Goal: Complete application form: Complete application form

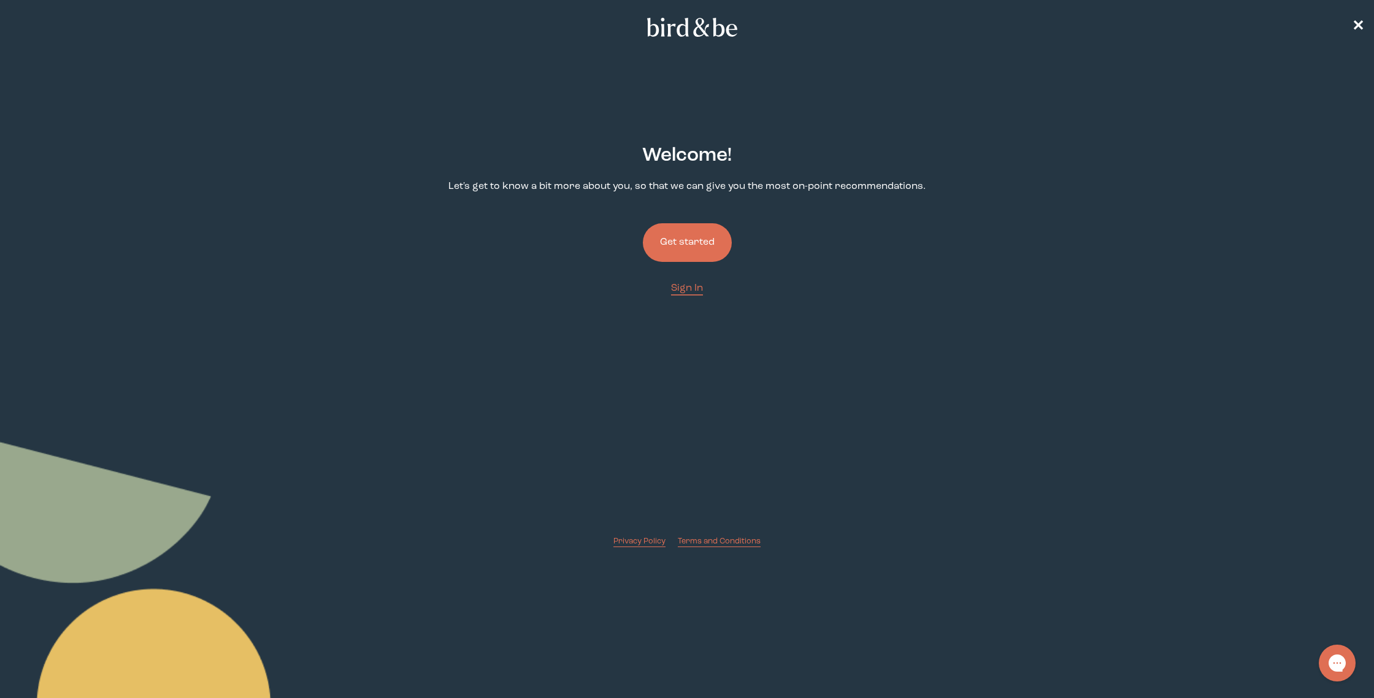
click at [692, 247] on button "Get started" at bounding box center [687, 242] width 89 height 39
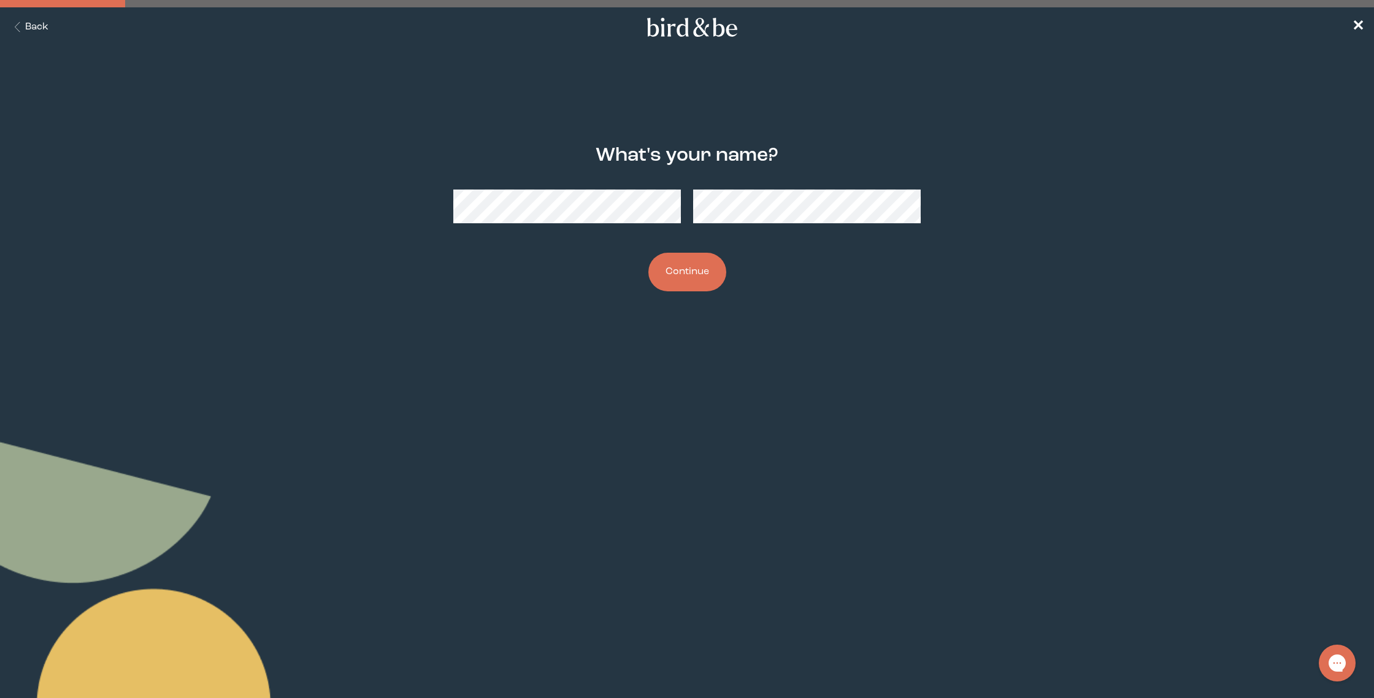
click at [649, 253] on button "Continue" at bounding box center [688, 272] width 78 height 39
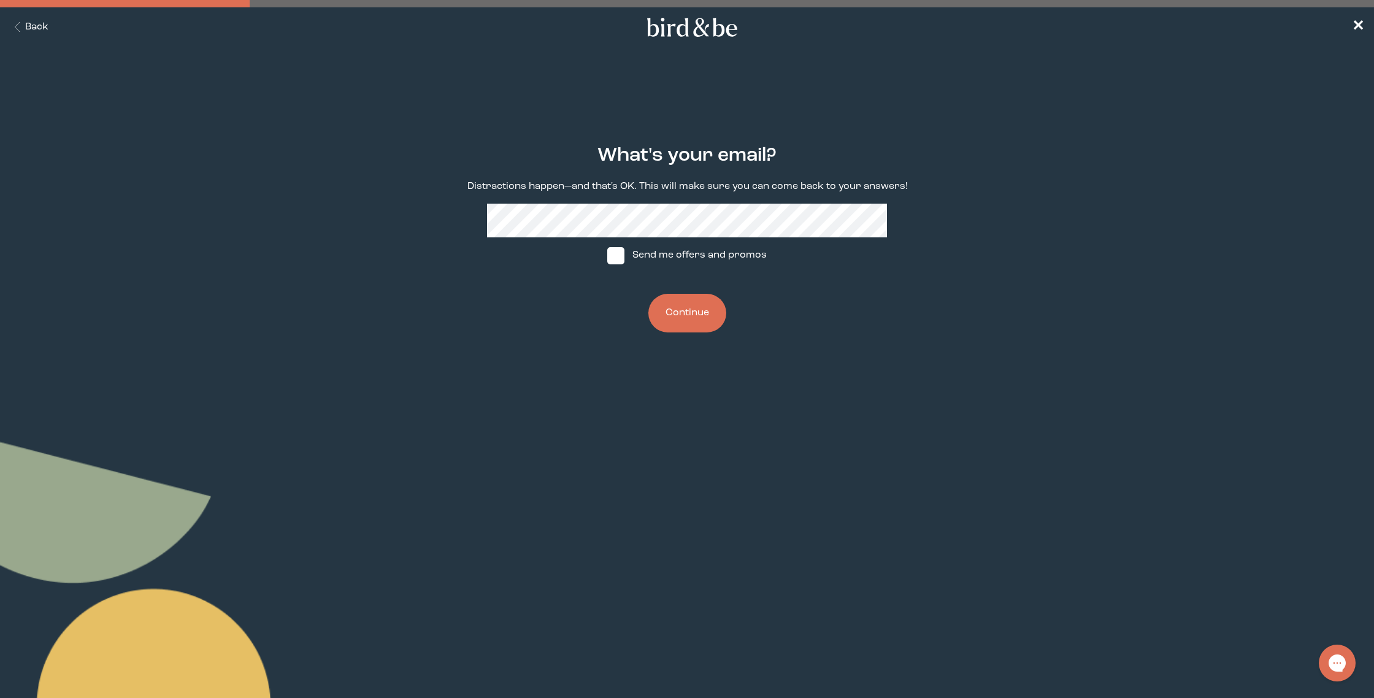
click at [618, 252] on span at bounding box center [615, 255] width 17 height 17
click at [607, 255] on input "Send me offers and promos" at bounding box center [607, 255] width 1 height 1
checkbox input "true"
click at [686, 307] on button "Continue" at bounding box center [688, 313] width 78 height 39
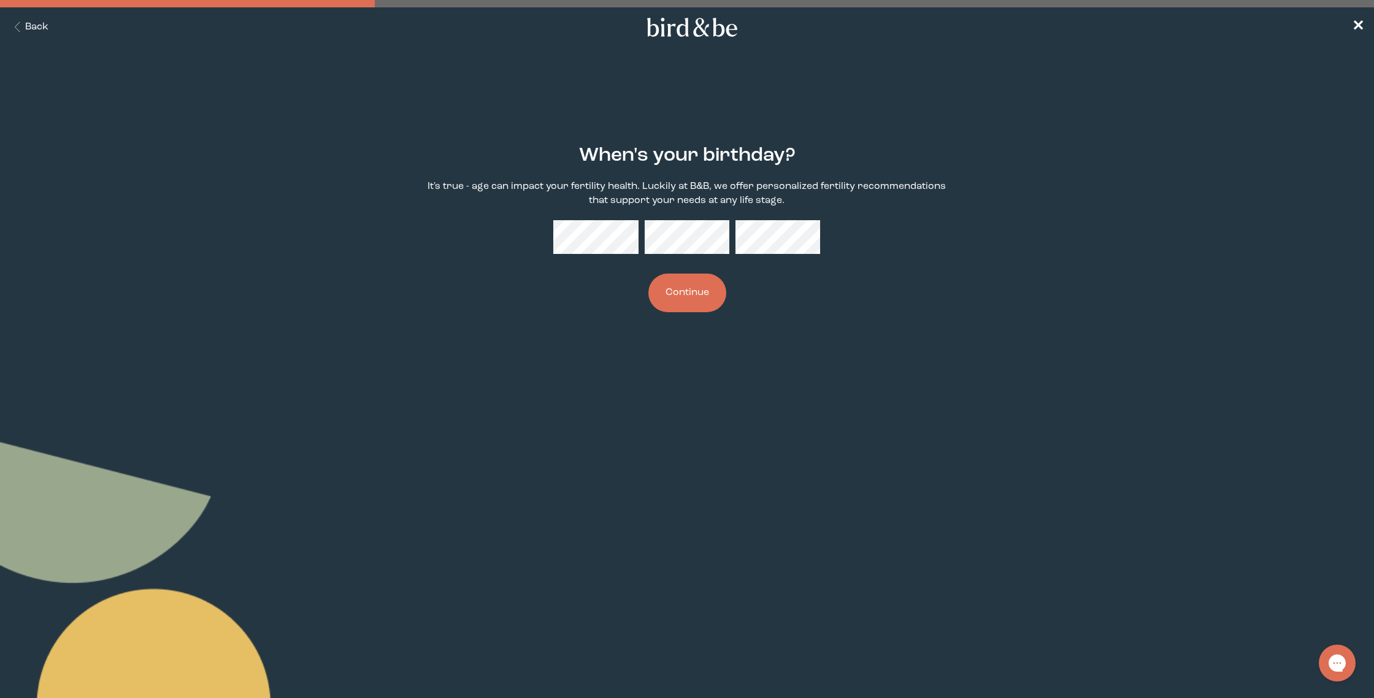
click at [649, 274] on button "Continue" at bounding box center [688, 293] width 78 height 39
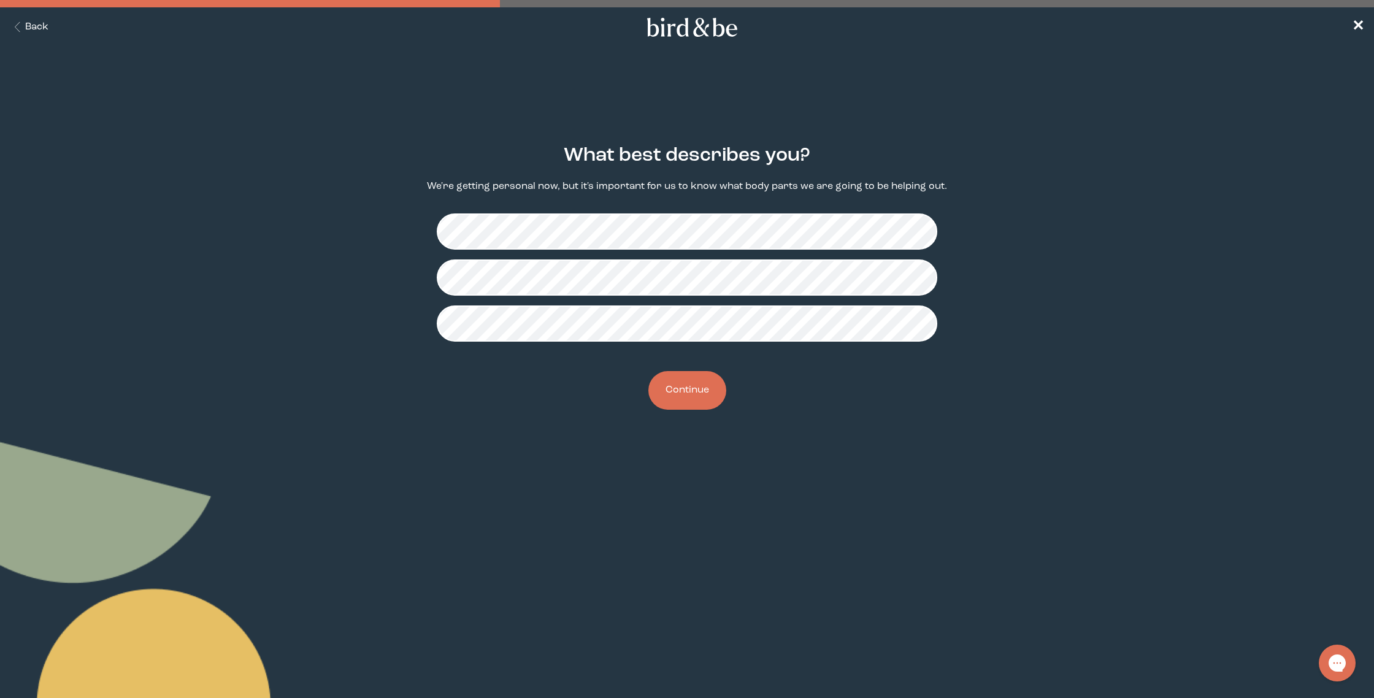
click at [687, 399] on button "Continue" at bounding box center [688, 390] width 78 height 39
click at [695, 396] on button "Continue" at bounding box center [688, 390] width 78 height 39
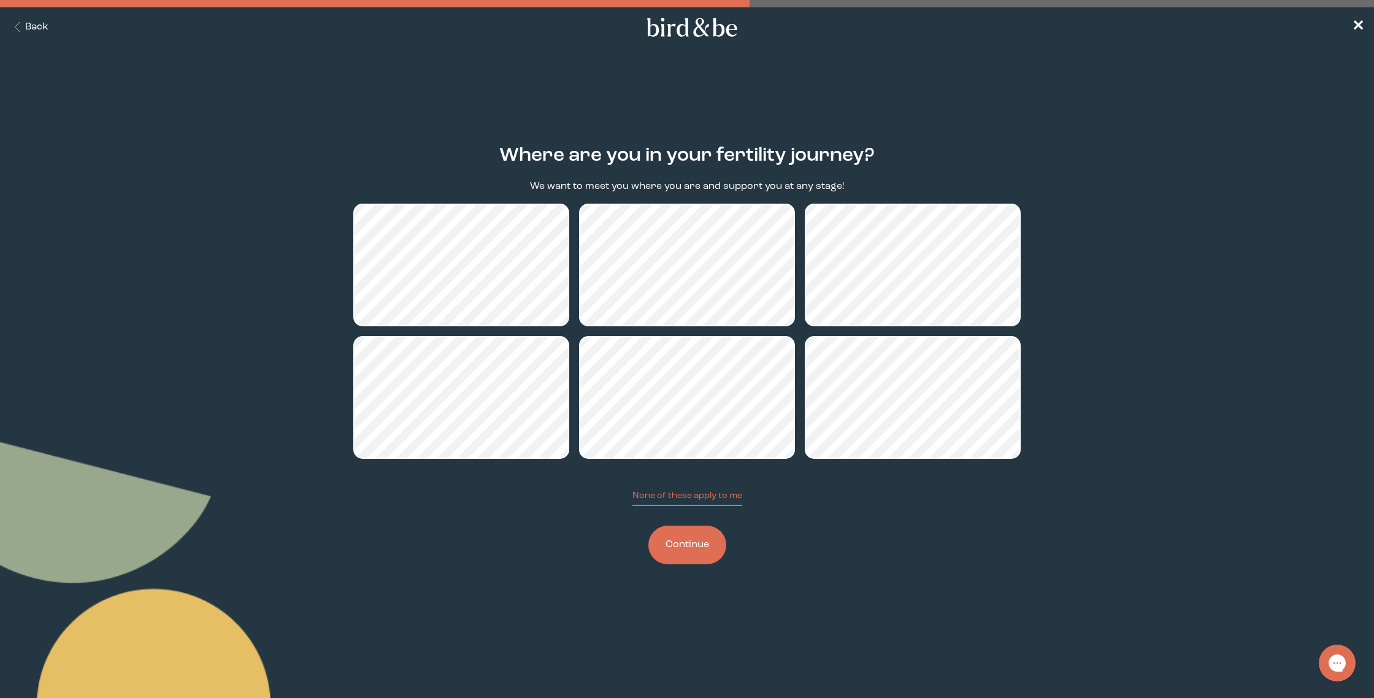
click at [698, 541] on button "Continue" at bounding box center [688, 545] width 78 height 39
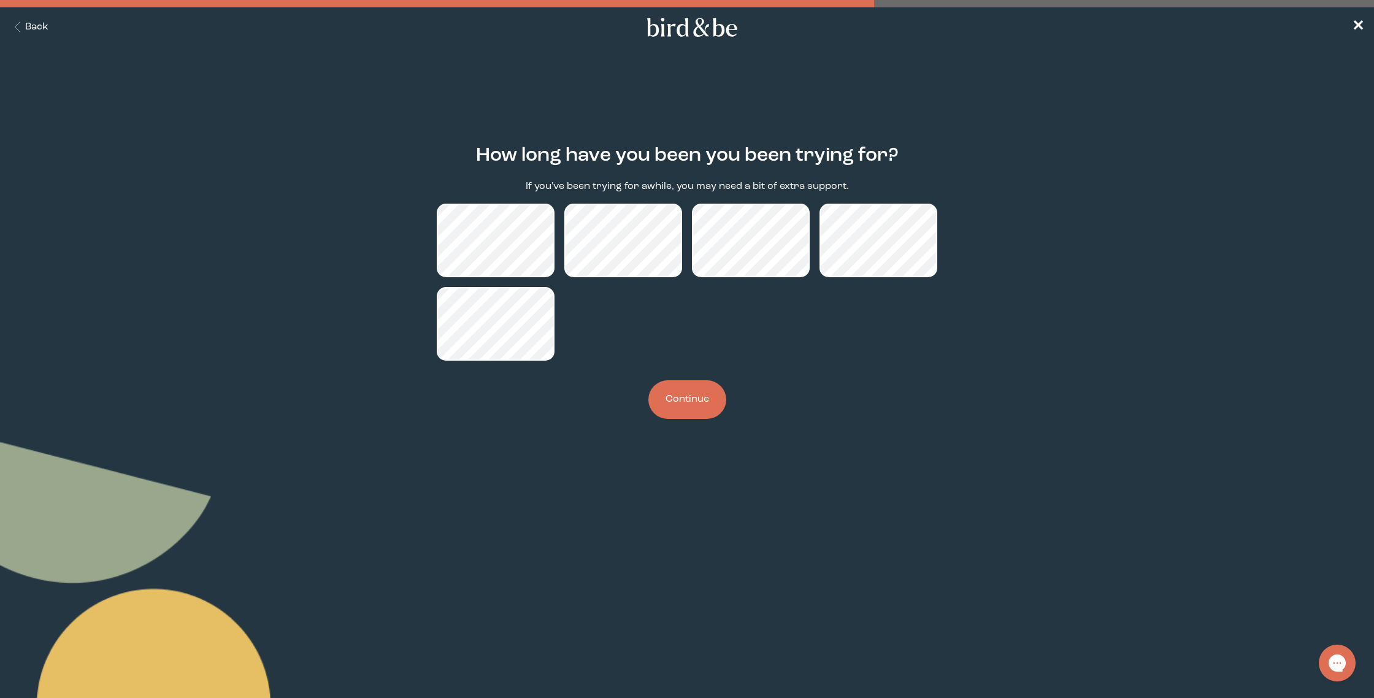
click at [674, 383] on button "Continue" at bounding box center [688, 399] width 78 height 39
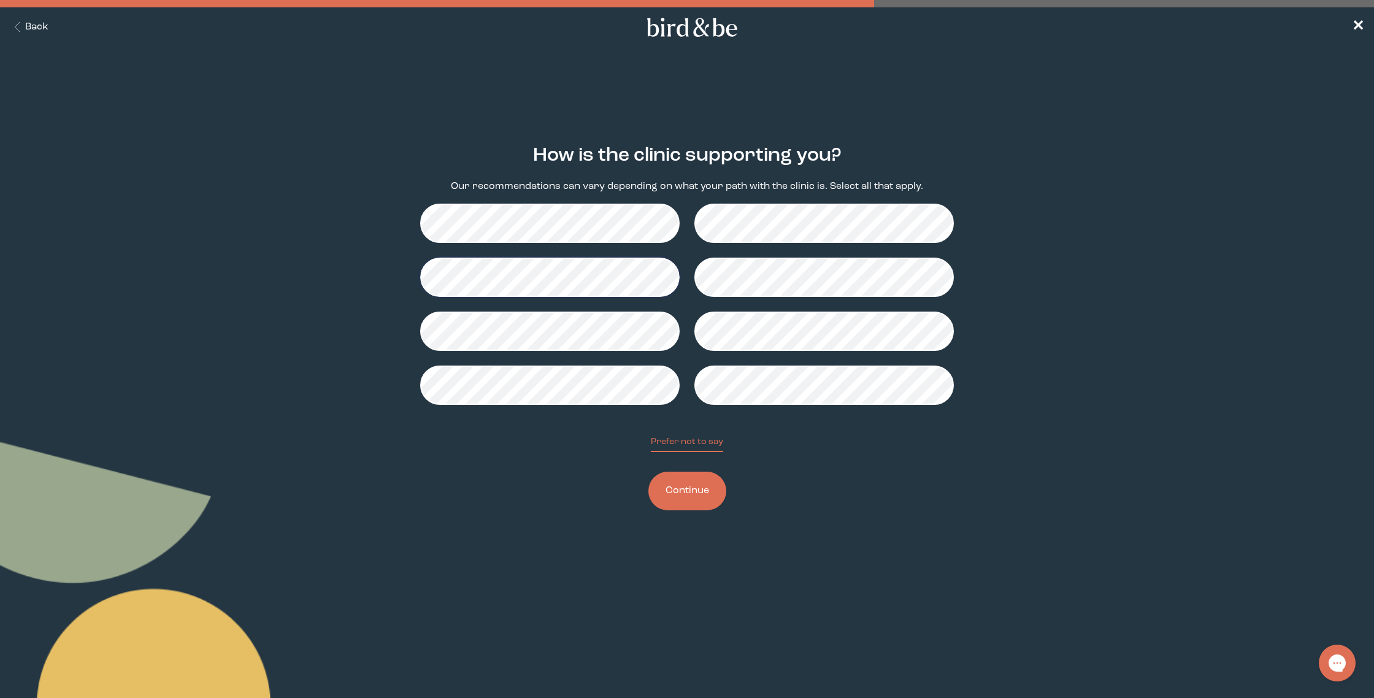
click at [706, 497] on button "Continue" at bounding box center [688, 491] width 78 height 39
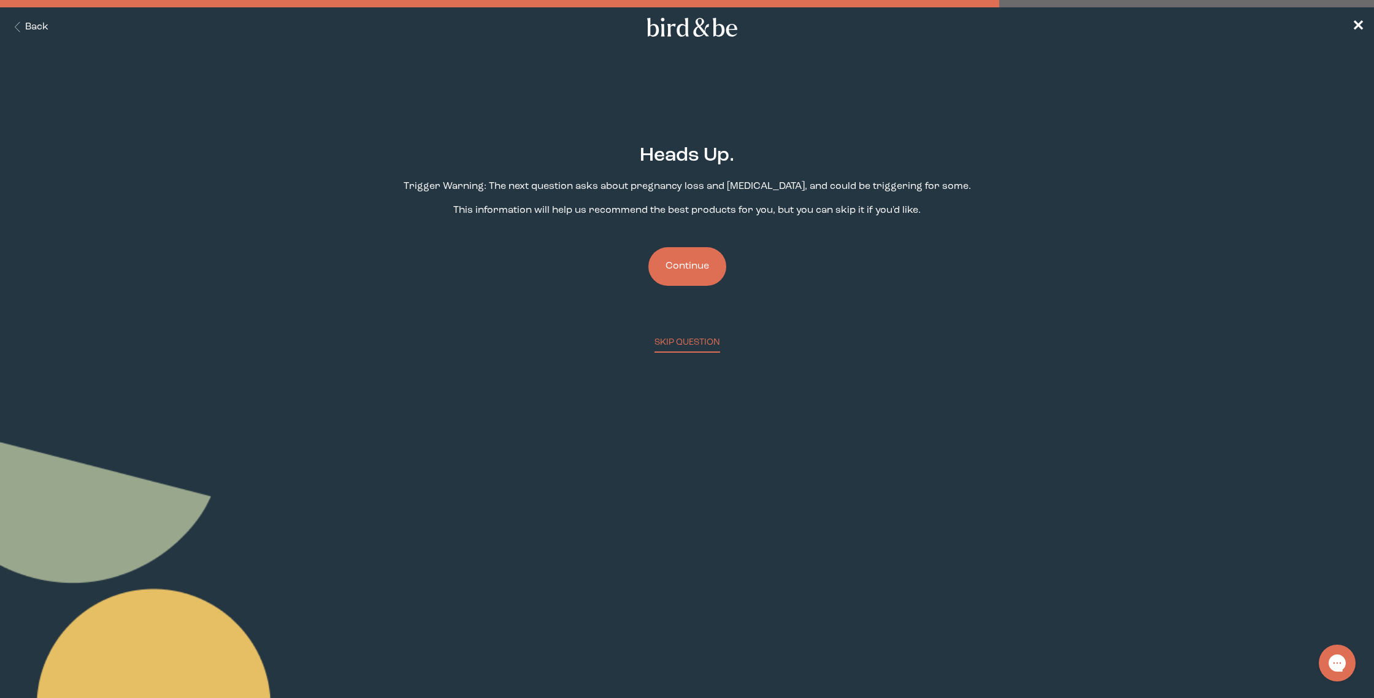
click at [721, 260] on button "Continue" at bounding box center [688, 266] width 78 height 39
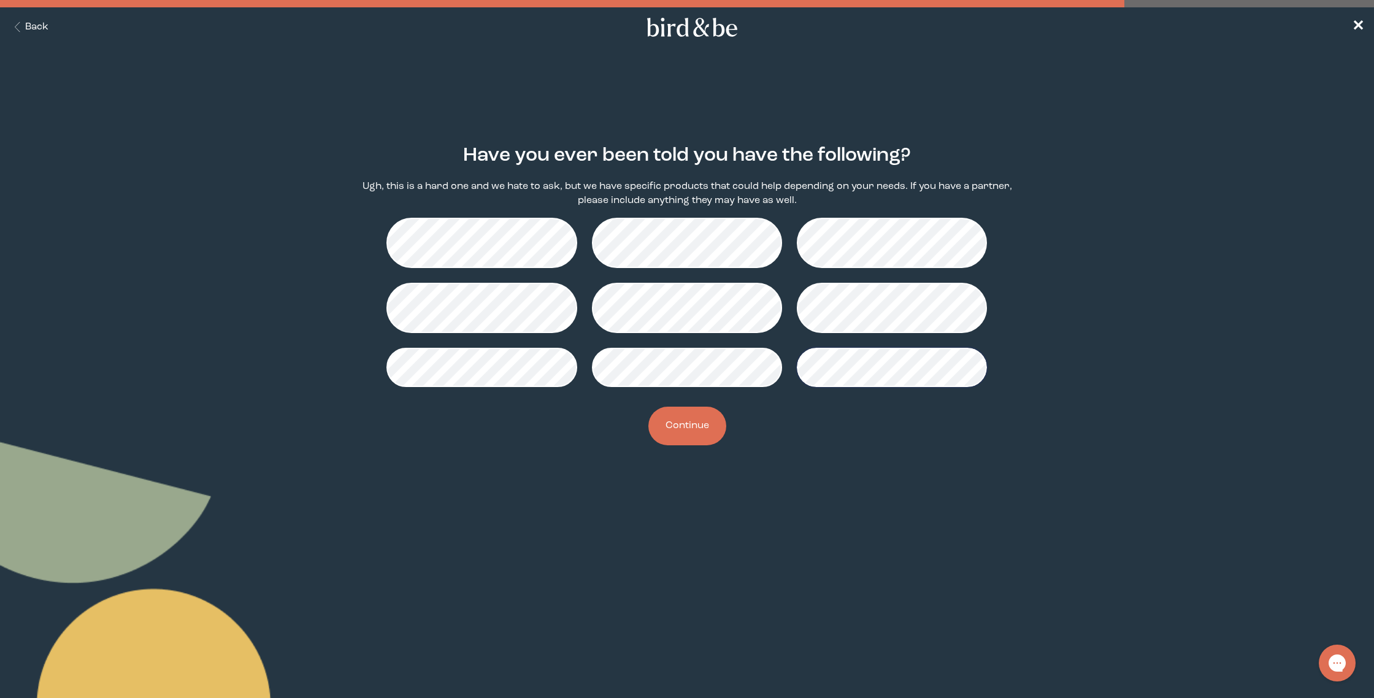
click at [692, 418] on button "Continue" at bounding box center [688, 426] width 78 height 39
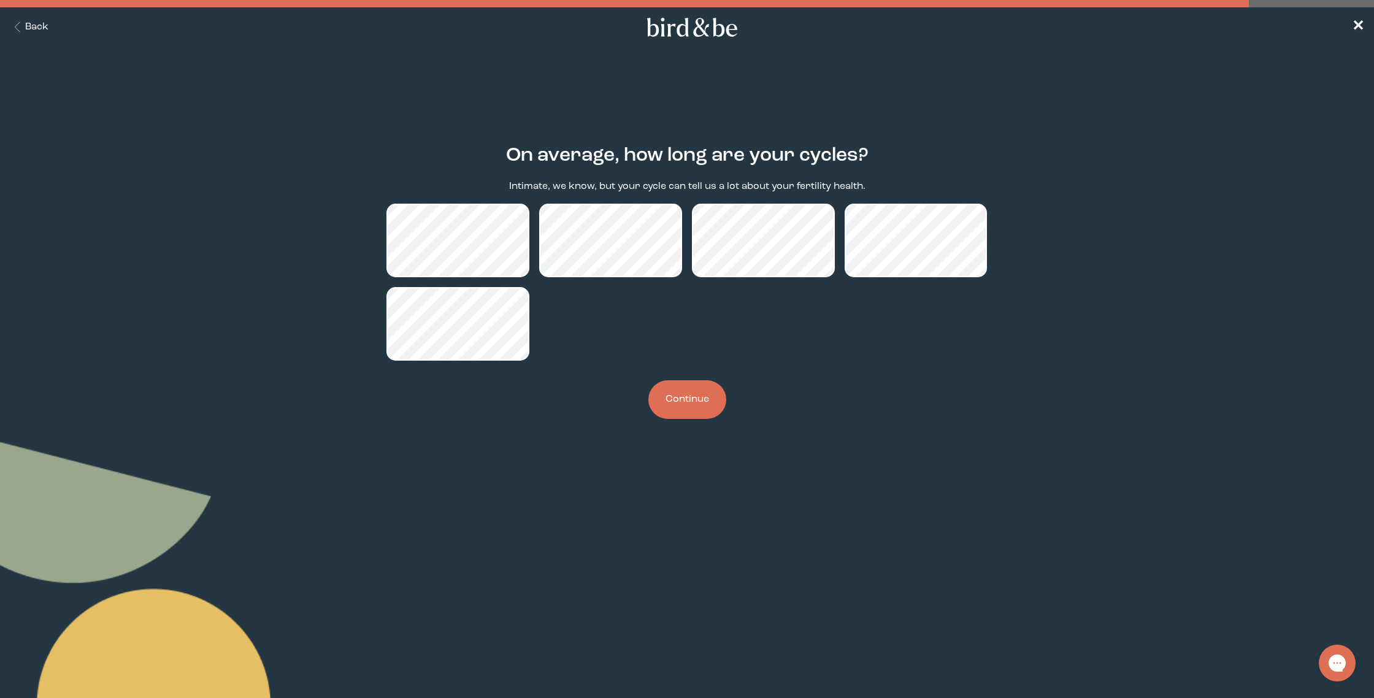
click at [709, 398] on button "Continue" at bounding box center [688, 399] width 78 height 39
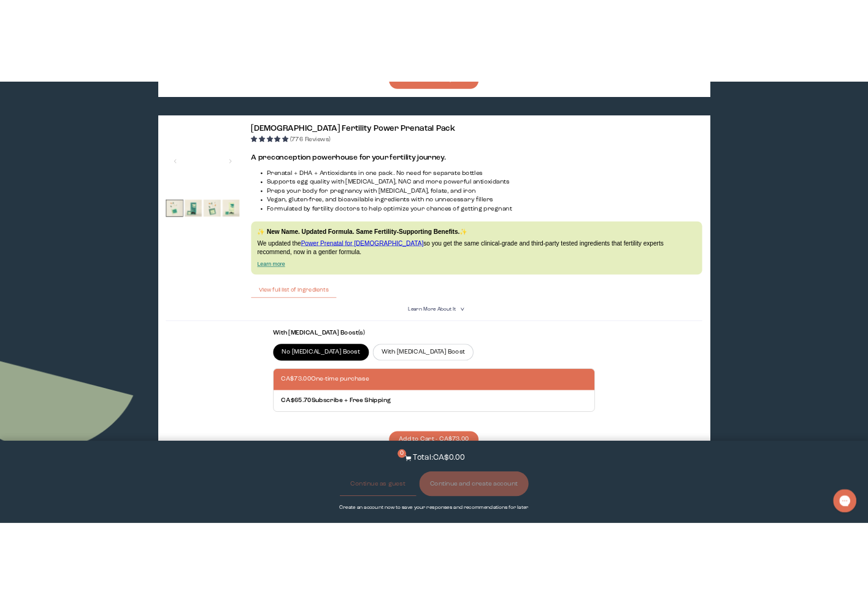
scroll to position [671, 0]
